Goal: Transaction & Acquisition: Purchase product/service

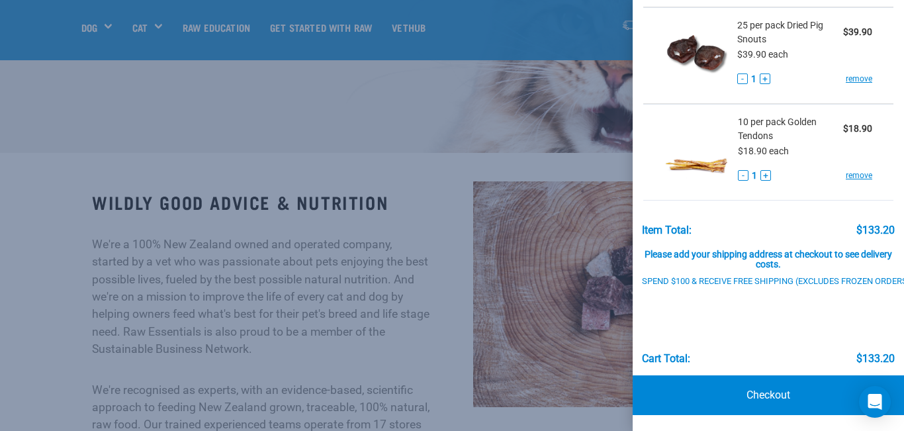
scroll to position [312, 0]
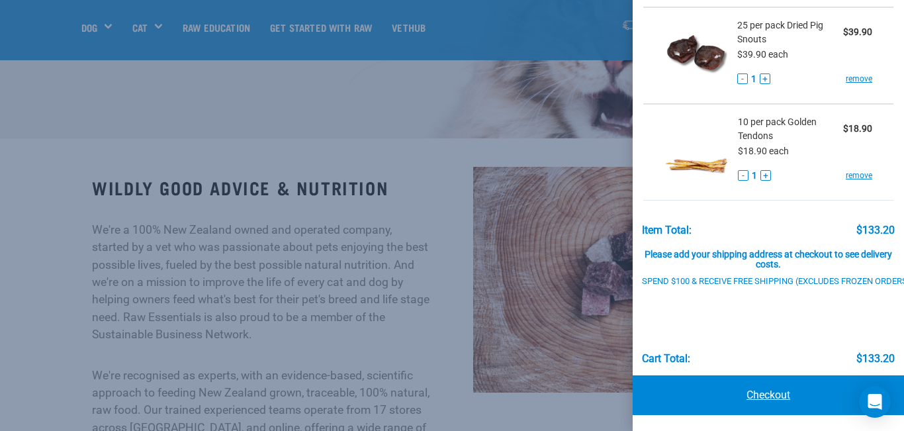
click at [776, 394] on link "Checkout" at bounding box center [768, 395] width 271 height 40
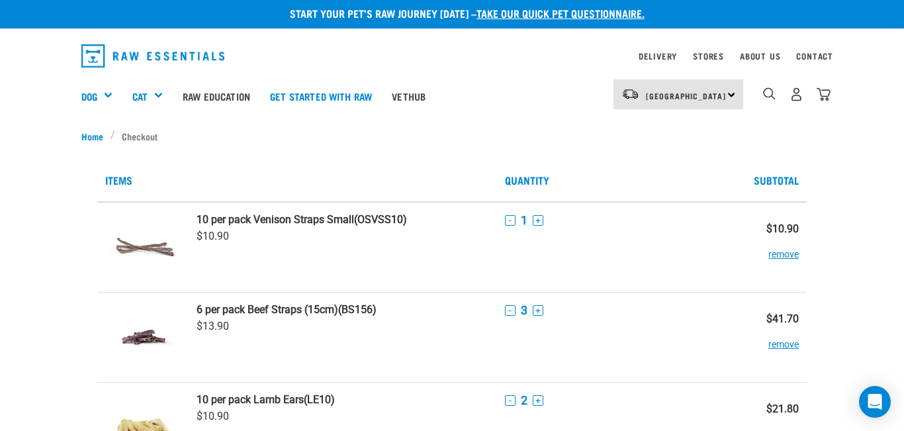
scroll to position [6, 0]
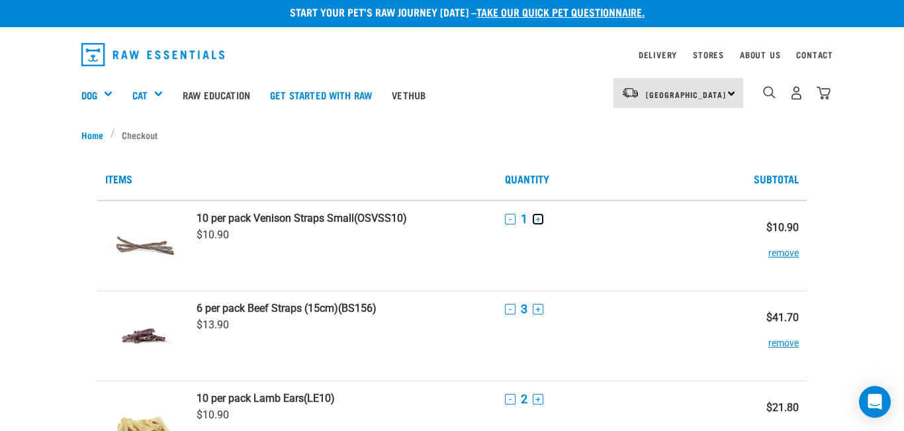
click at [537, 217] on button "+" at bounding box center [538, 219] width 11 height 11
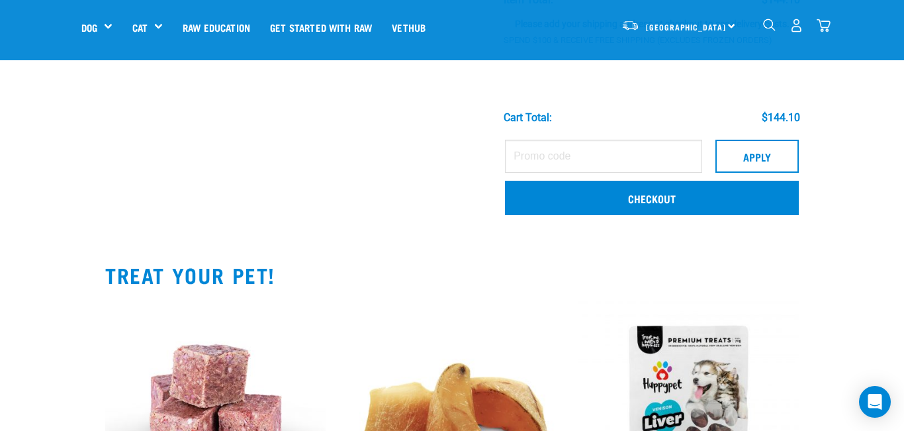
scroll to position [578, 0]
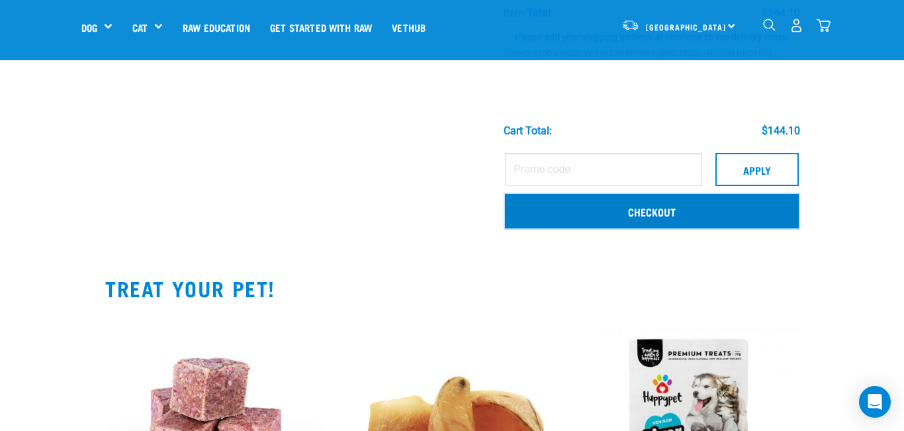
click at [616, 212] on link "Checkout" at bounding box center [652, 211] width 294 height 34
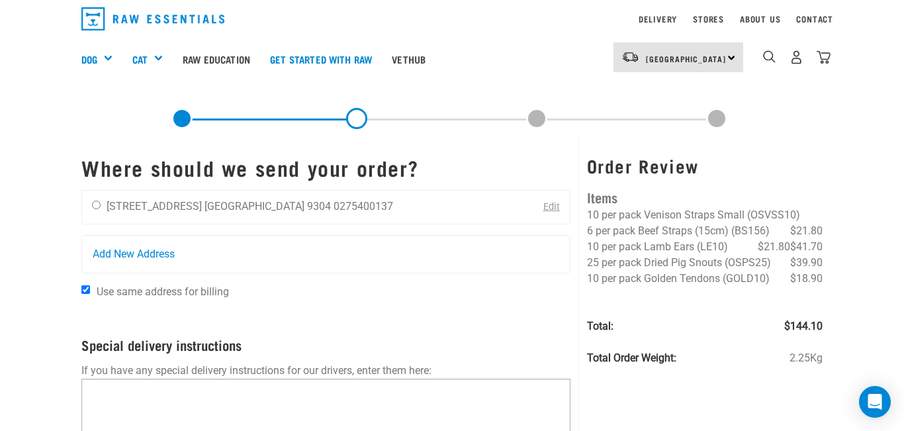
scroll to position [30, 0]
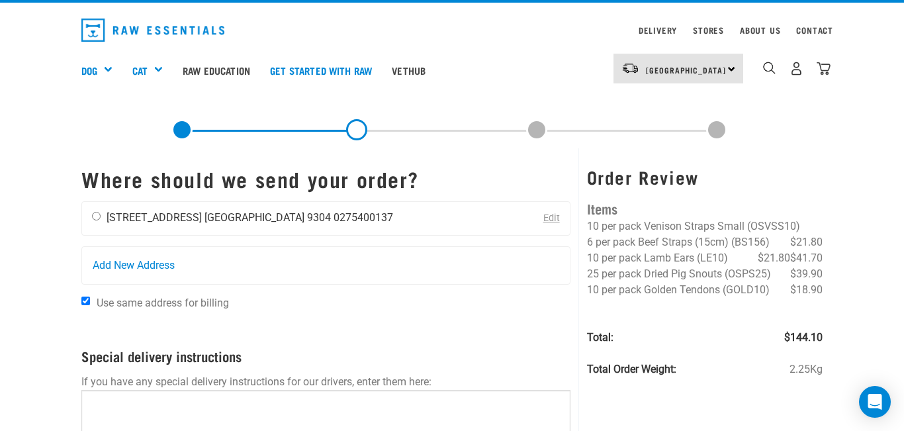
click at [95, 214] on input "radio" at bounding box center [96, 216] width 9 height 9
radio input "true"
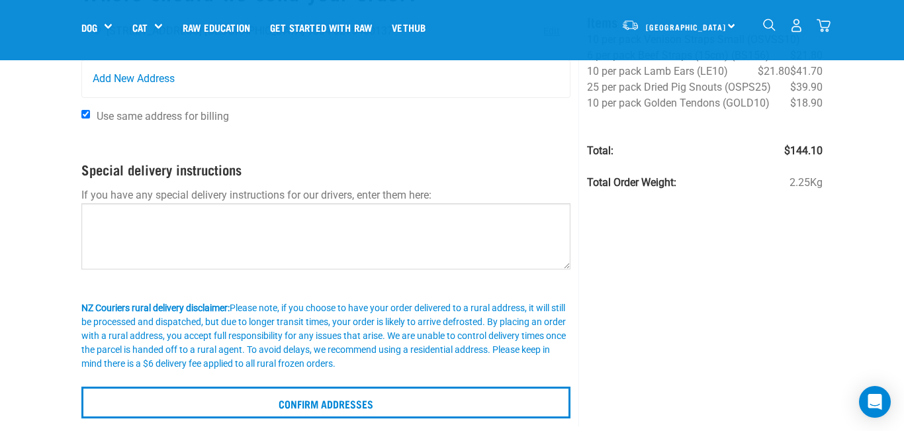
scroll to position [156, 0]
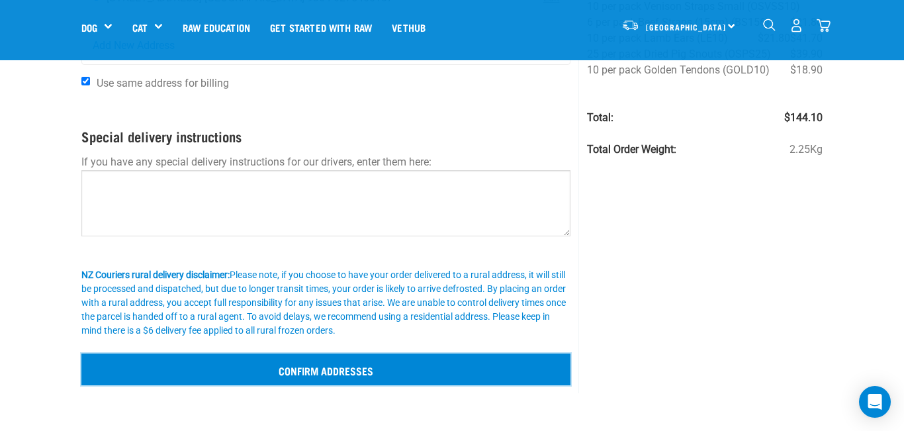
click at [313, 363] on input "Confirm addresses" at bounding box center [325, 369] width 489 height 32
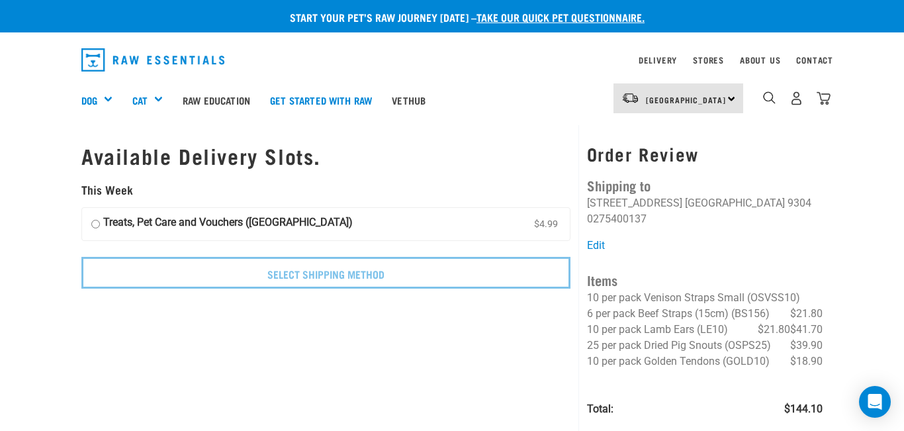
scroll to position [2, 0]
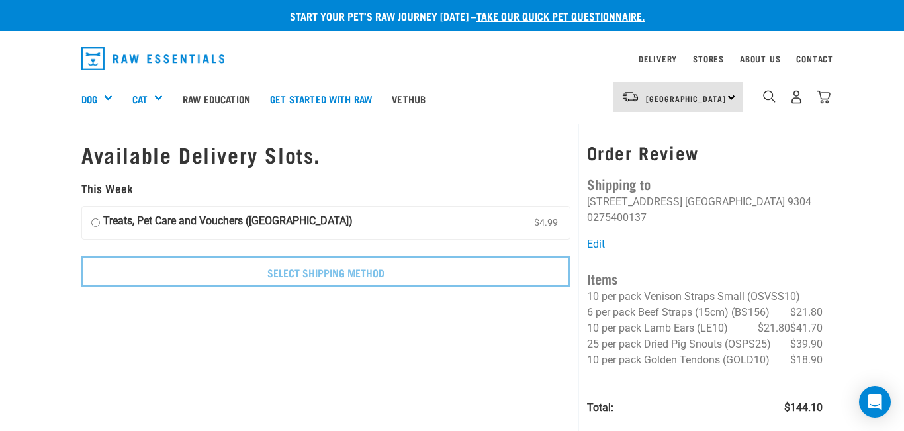
click at [97, 226] on input "Treats, Pet Care and Vouchers (South Island) $4.99" at bounding box center [95, 223] width 9 height 20
radio input "true"
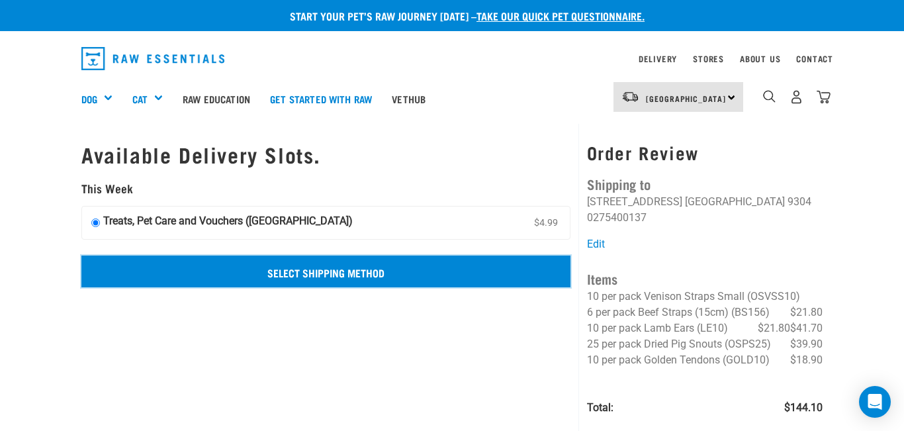
click at [307, 279] on input "Select Shipping Method" at bounding box center [325, 271] width 489 height 32
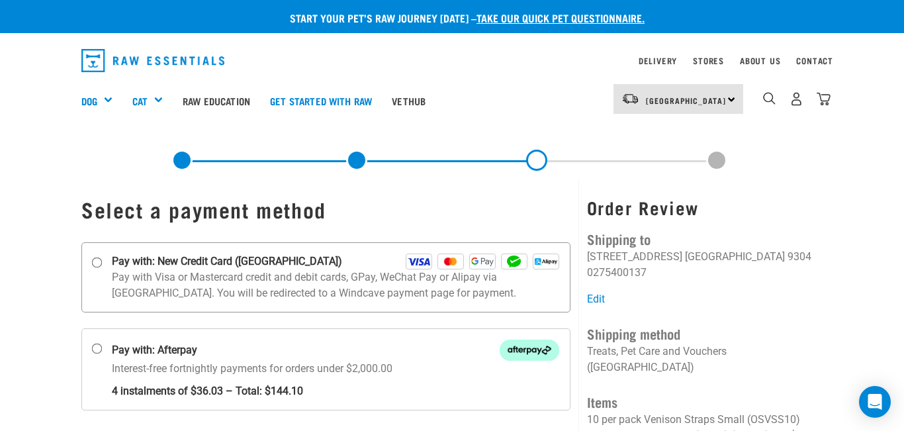
click at [97, 262] on input "Pay with: New Credit Card (Windcave)" at bounding box center [97, 262] width 11 height 11
radio input "true"
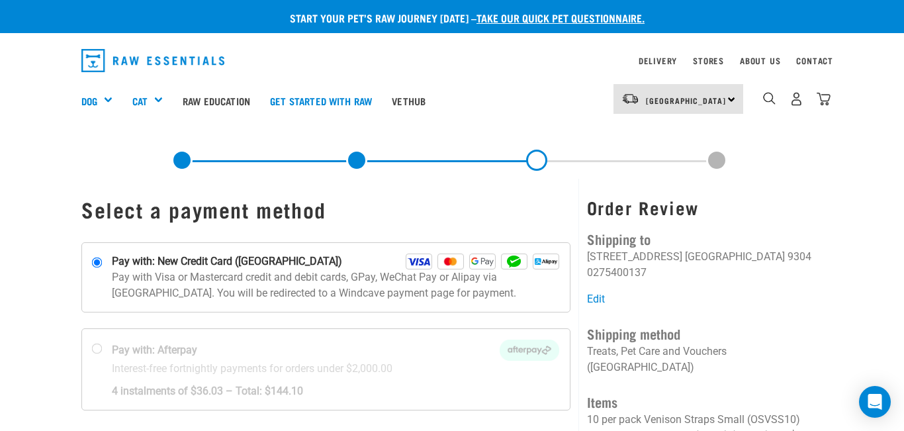
scroll to position [4, 0]
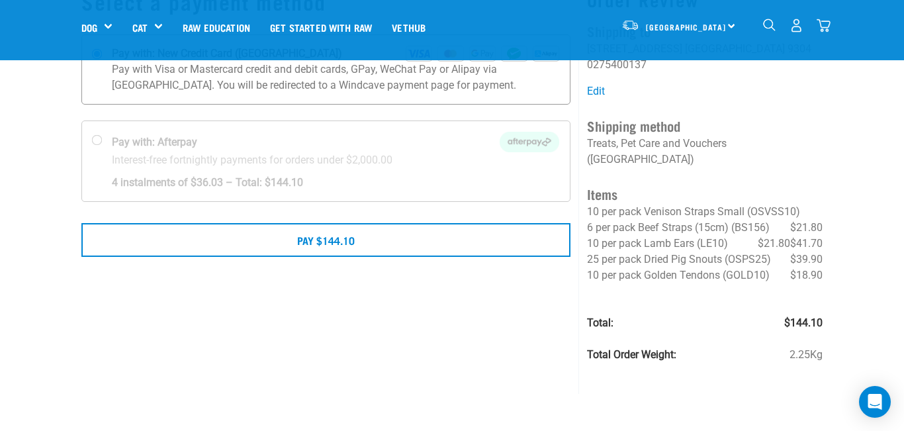
scroll to position [125, 0]
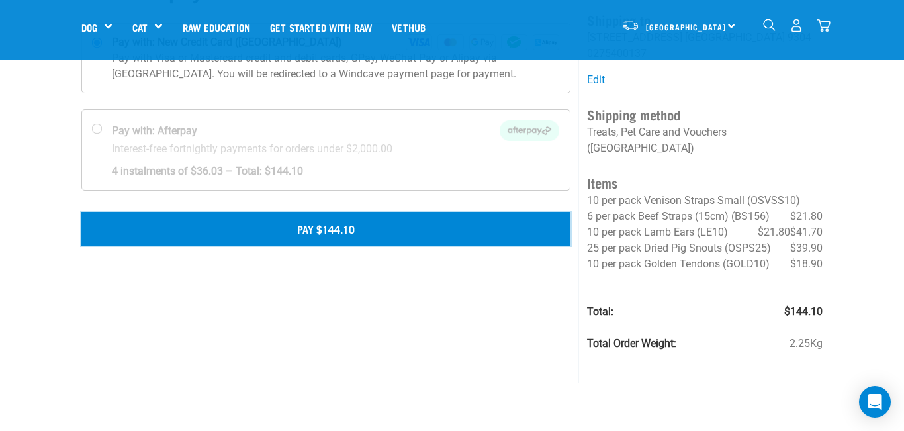
click at [231, 226] on button "Pay $144.10" at bounding box center [325, 228] width 489 height 33
